Goal: Task Accomplishment & Management: Manage account settings

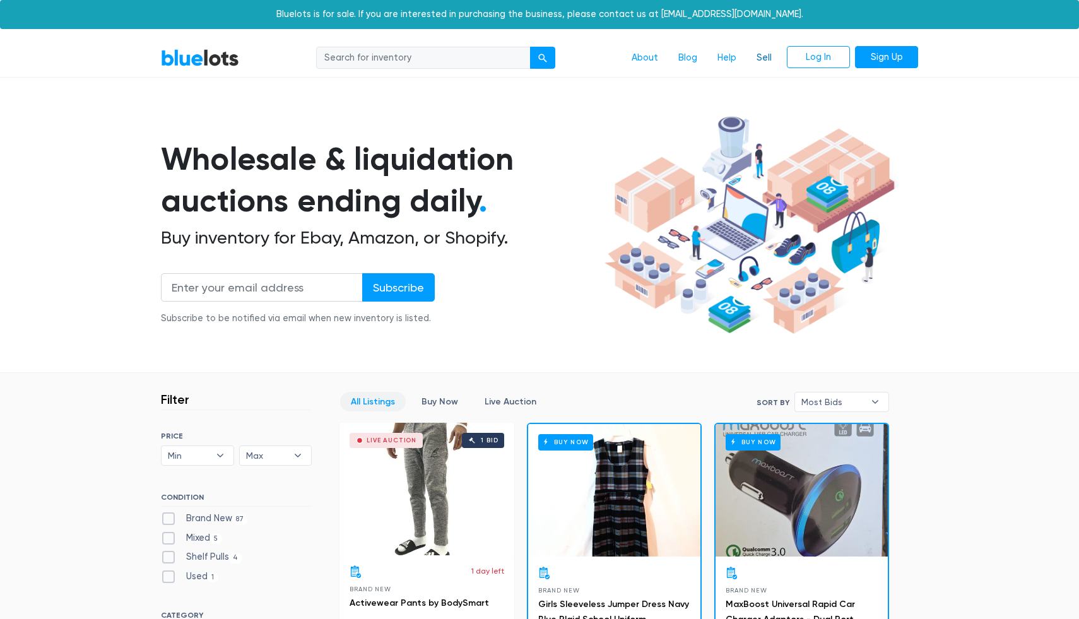
click at [768, 49] on link "Sell" at bounding box center [764, 58] width 35 height 24
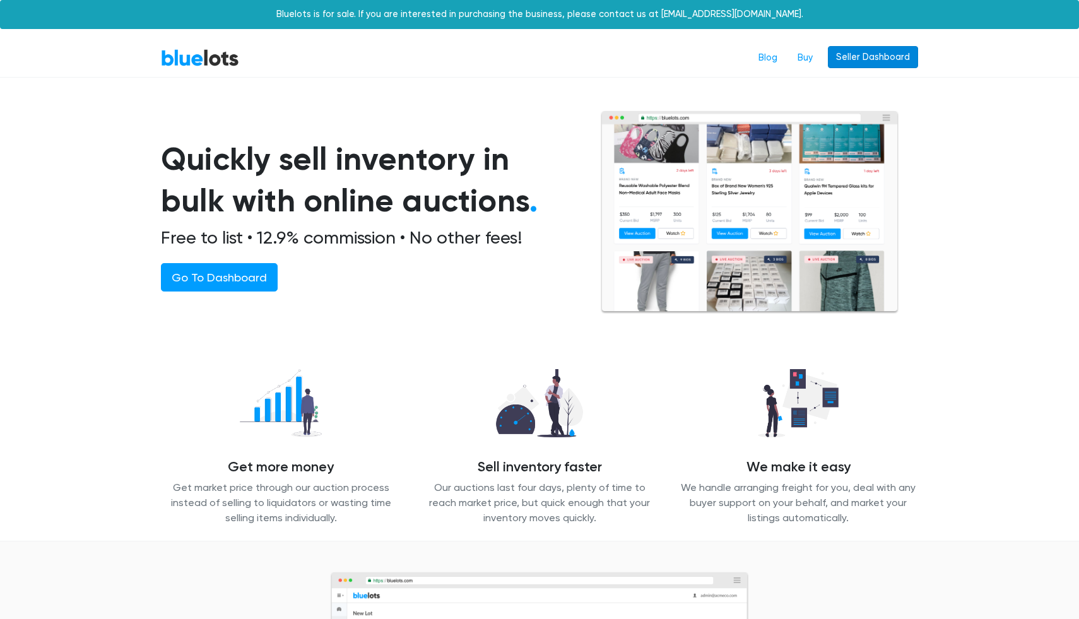
click at [847, 56] on link "Seller Dashboard" at bounding box center [873, 57] width 90 height 23
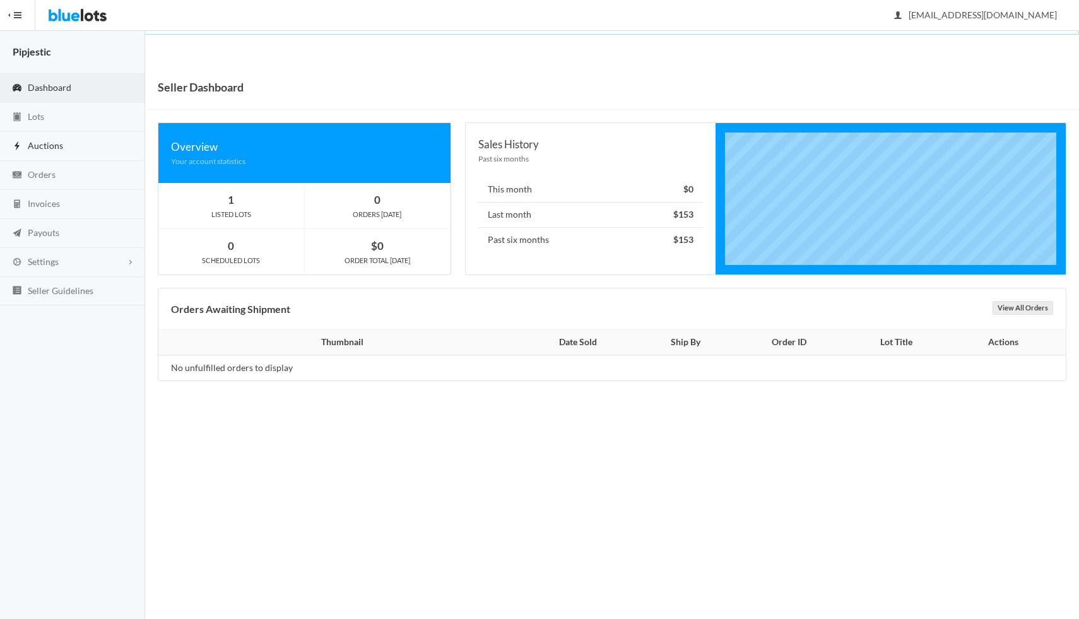
click at [64, 147] on link "Auctions" at bounding box center [72, 146] width 145 height 29
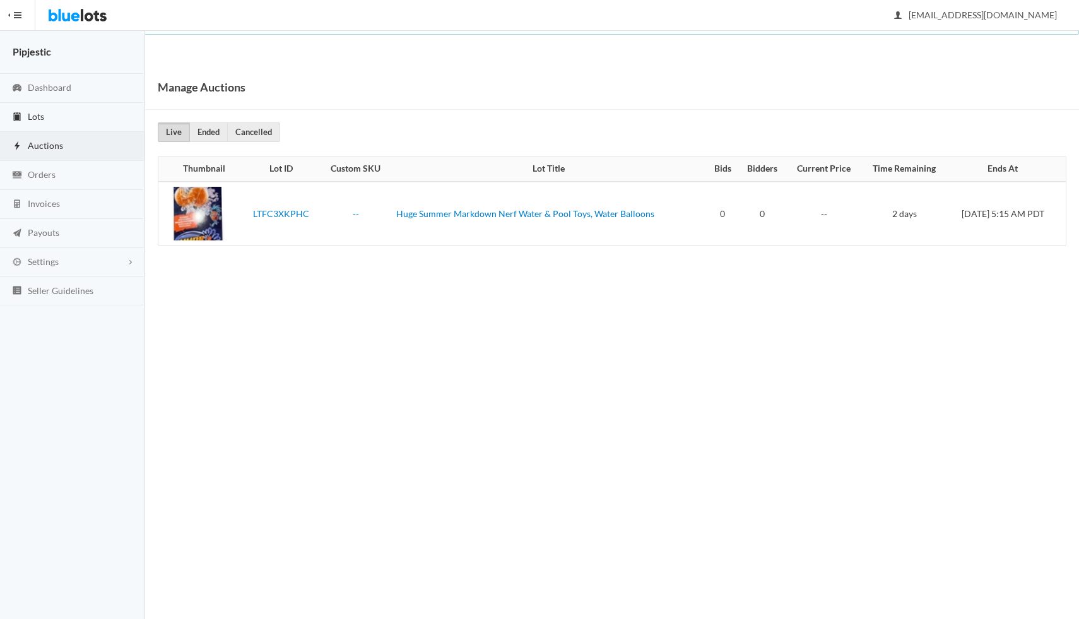
click at [62, 120] on link "Lots" at bounding box center [72, 117] width 145 height 29
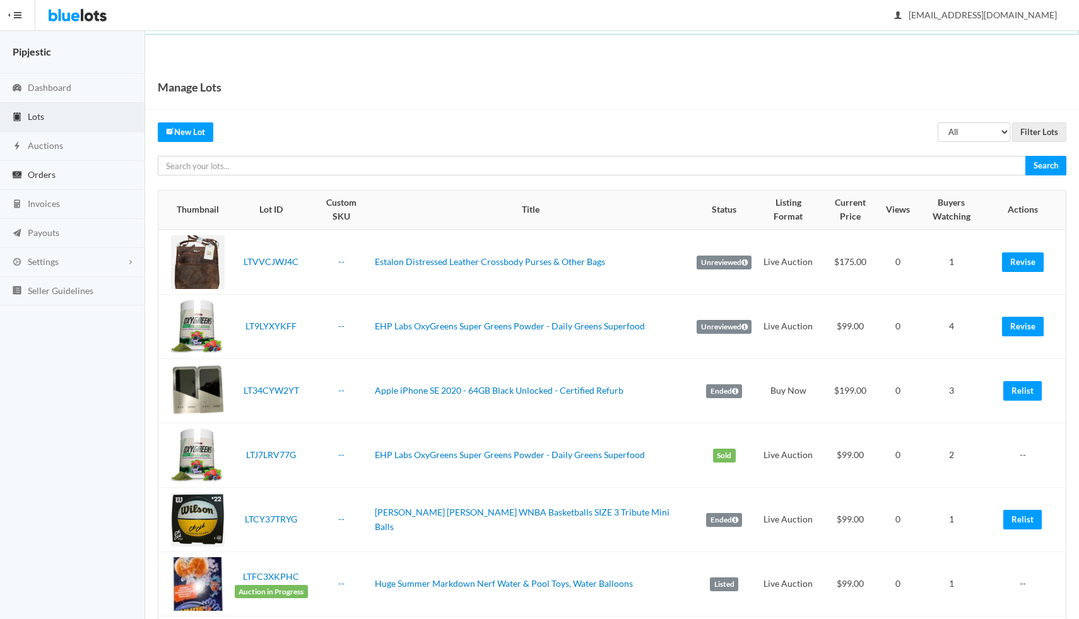
click at [60, 175] on link "Orders" at bounding box center [72, 175] width 145 height 29
